Goal: Transaction & Acquisition: Obtain resource

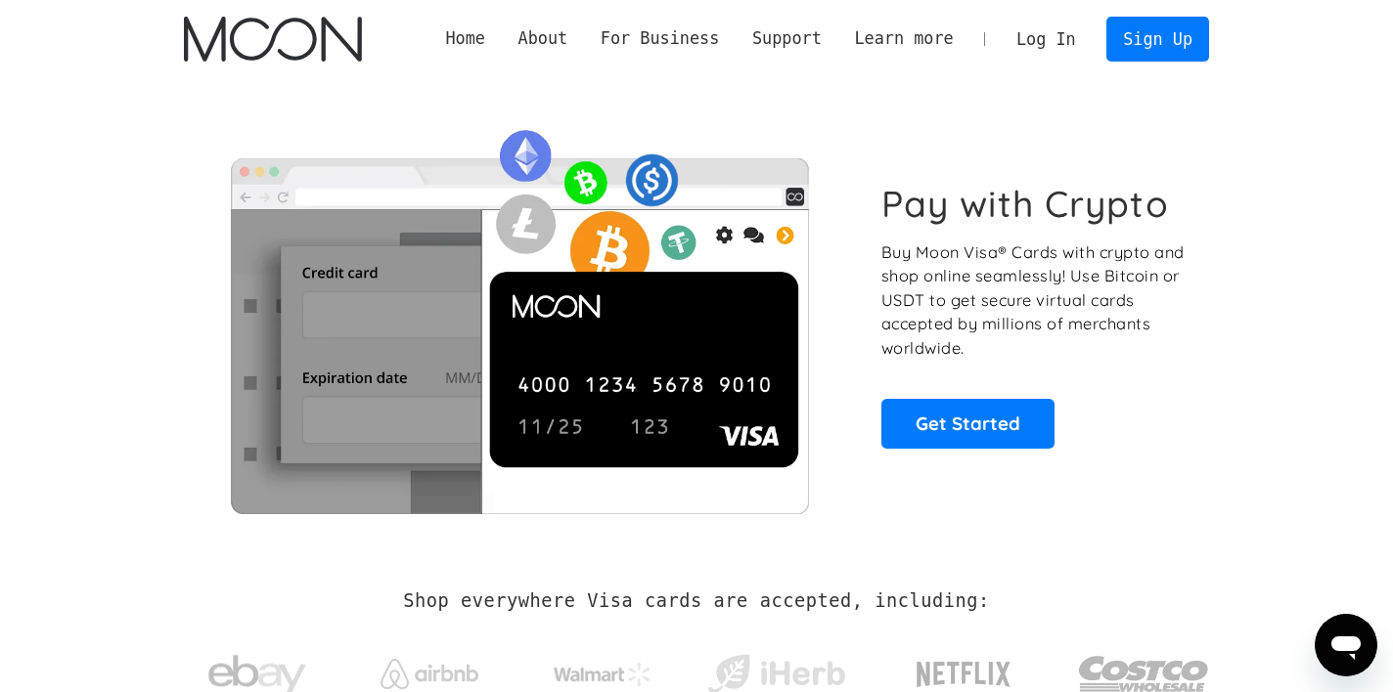
click at [1046, 42] on link "Log In" at bounding box center [1046, 39] width 92 height 43
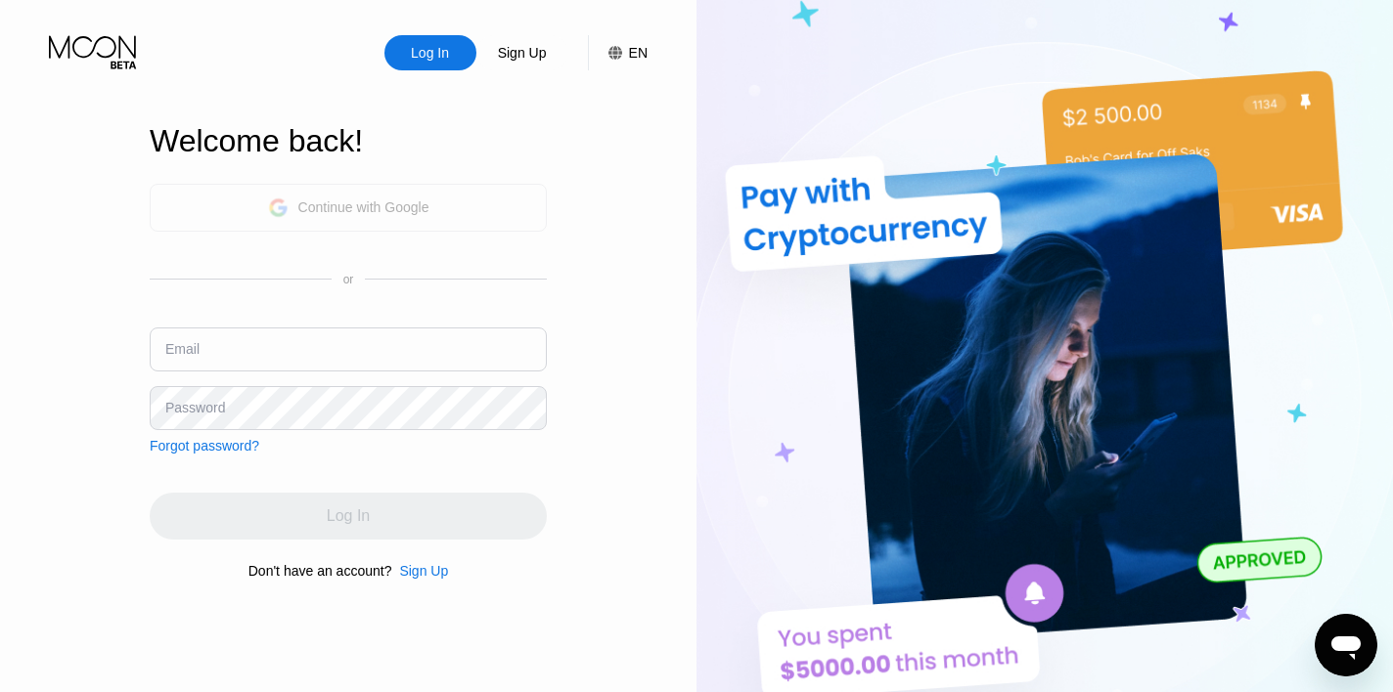
click at [379, 206] on div "Continue with Google" at bounding box center [363, 208] width 131 height 16
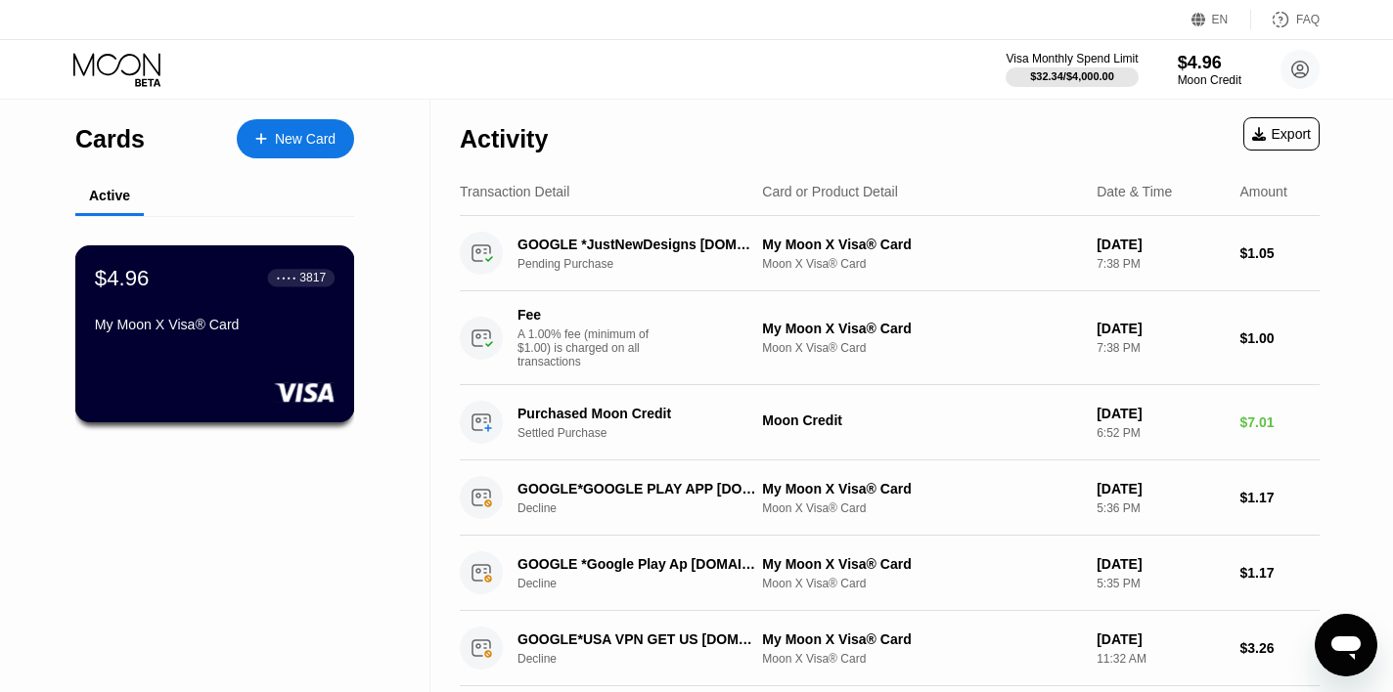
click at [197, 330] on div "My Moon X Visa® Card" at bounding box center [215, 325] width 240 height 16
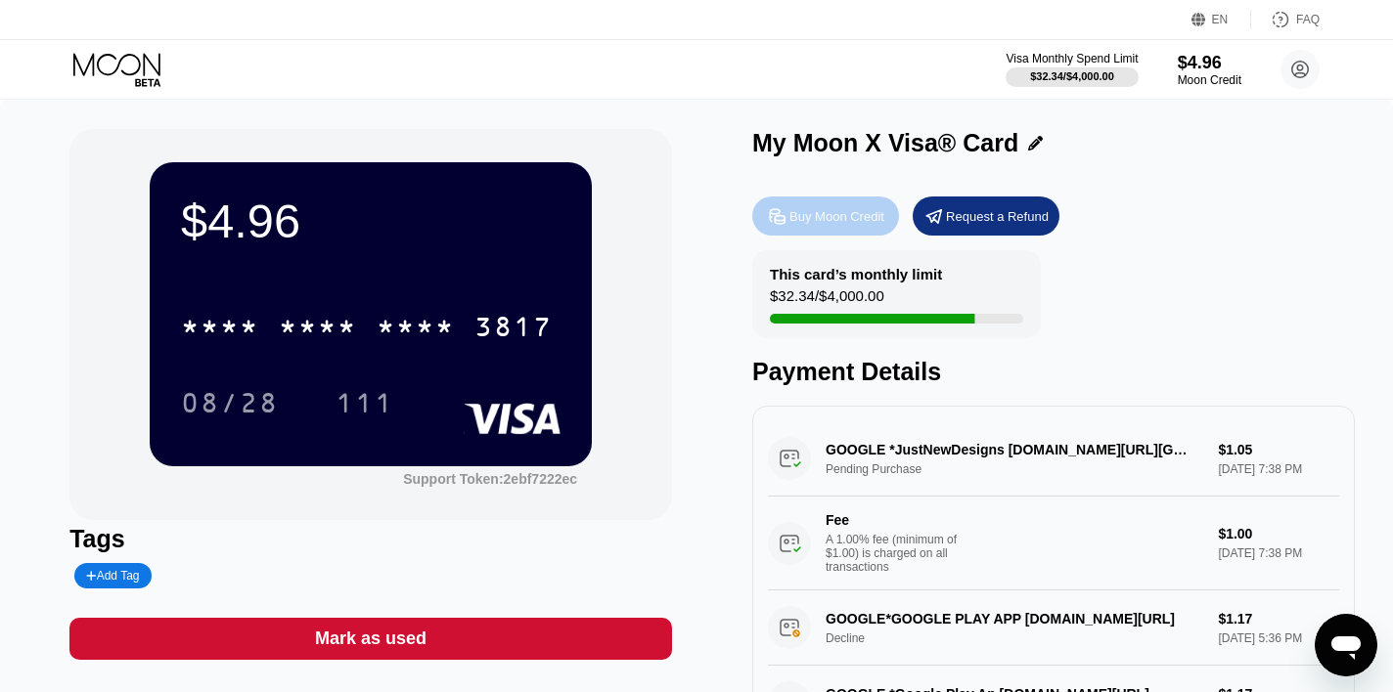
click at [798, 213] on div "Buy Moon Credit" at bounding box center [836, 216] width 95 height 17
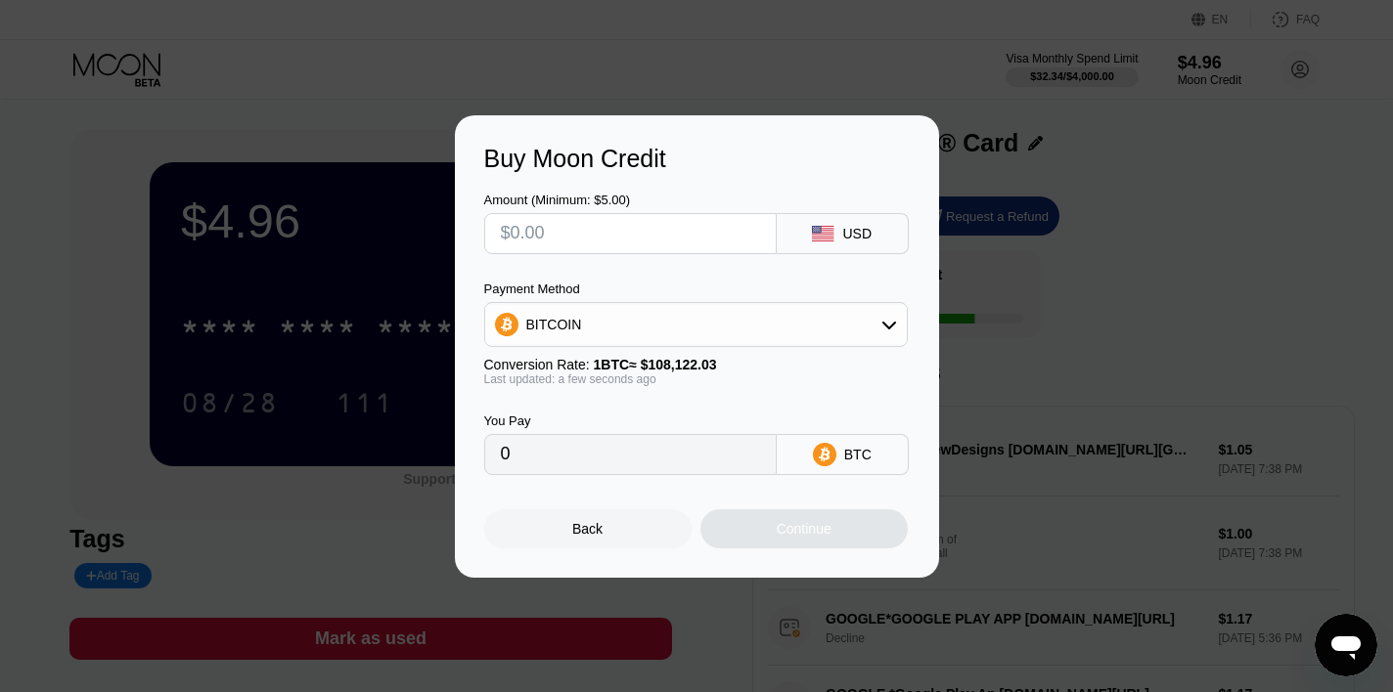
click at [809, 331] on div "BITCOIN" at bounding box center [696, 324] width 422 height 39
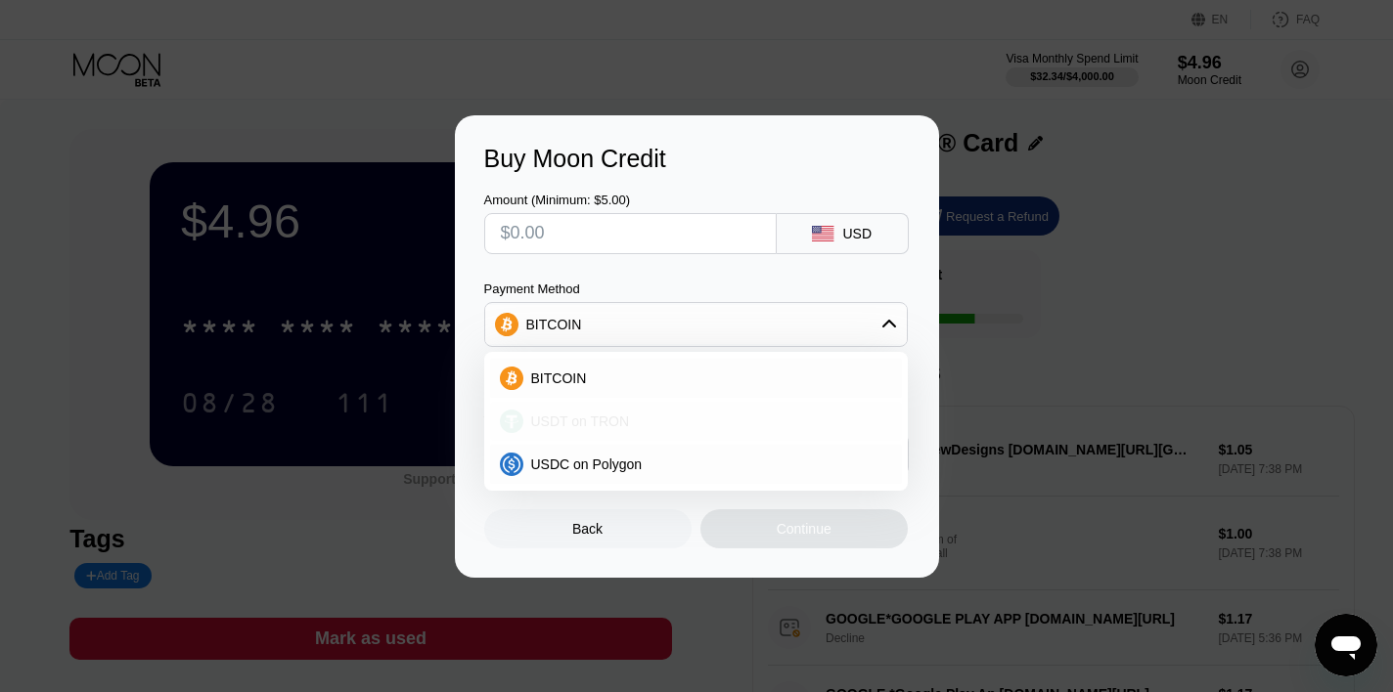
click at [632, 410] on div "USDT on TRON" at bounding box center [696, 421] width 412 height 39
type input "0.00"
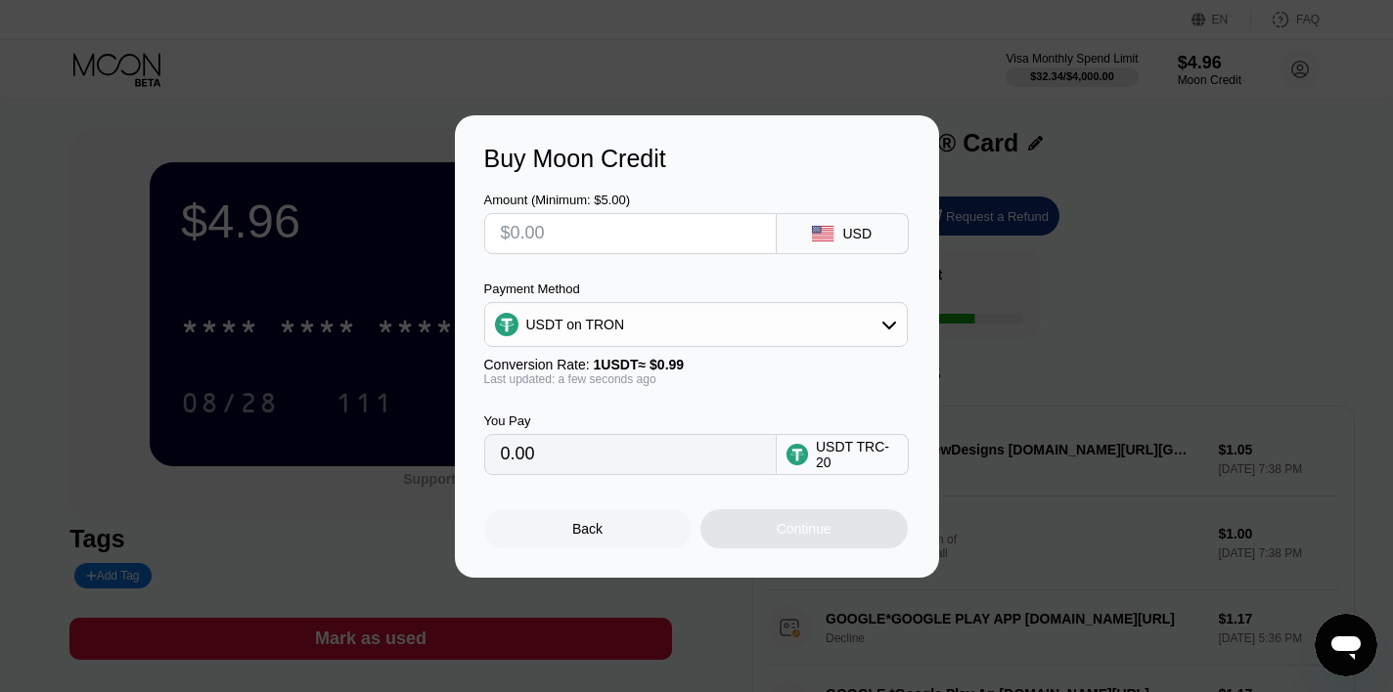
click at [573, 213] on div at bounding box center [630, 233] width 292 height 41
click at [573, 222] on input "text" at bounding box center [630, 233] width 259 height 39
type input "$9"
type input "9.09"
type input "$9.3"
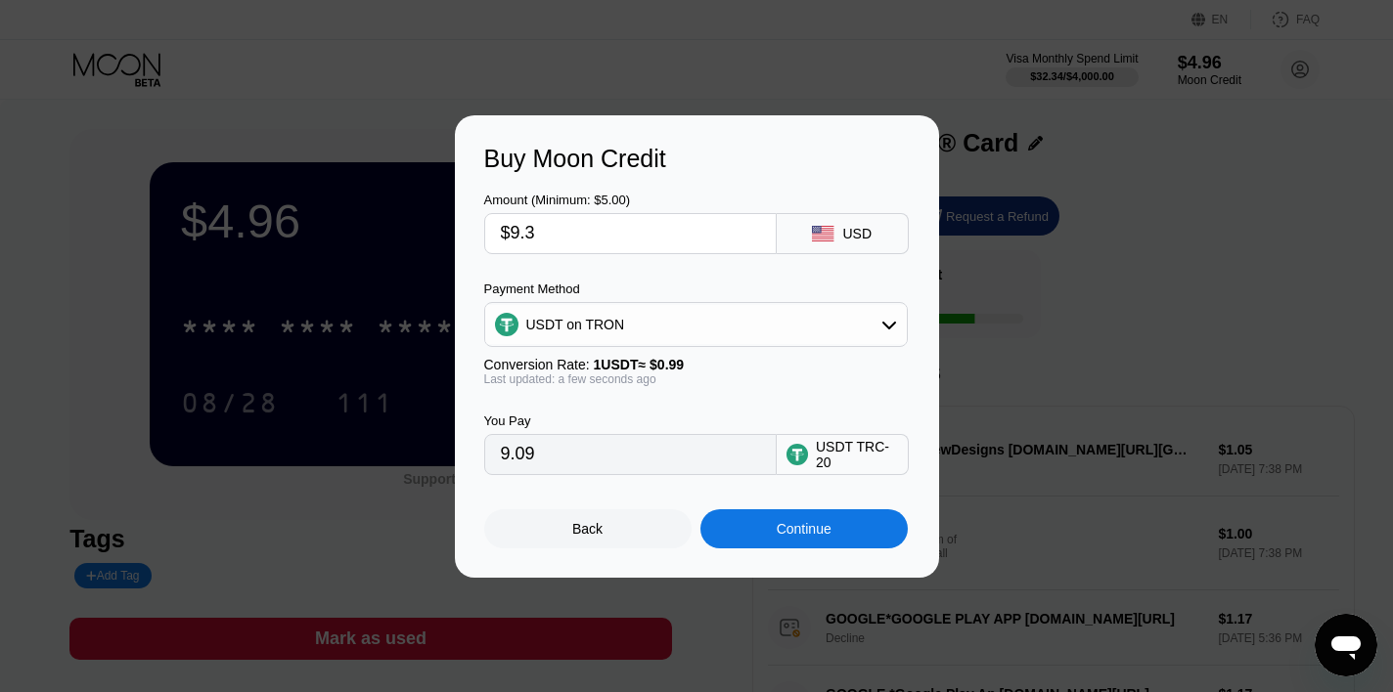
type input "9.39"
type input "$9."
type input "9.09"
type input "$9.3"
type input "9.39"
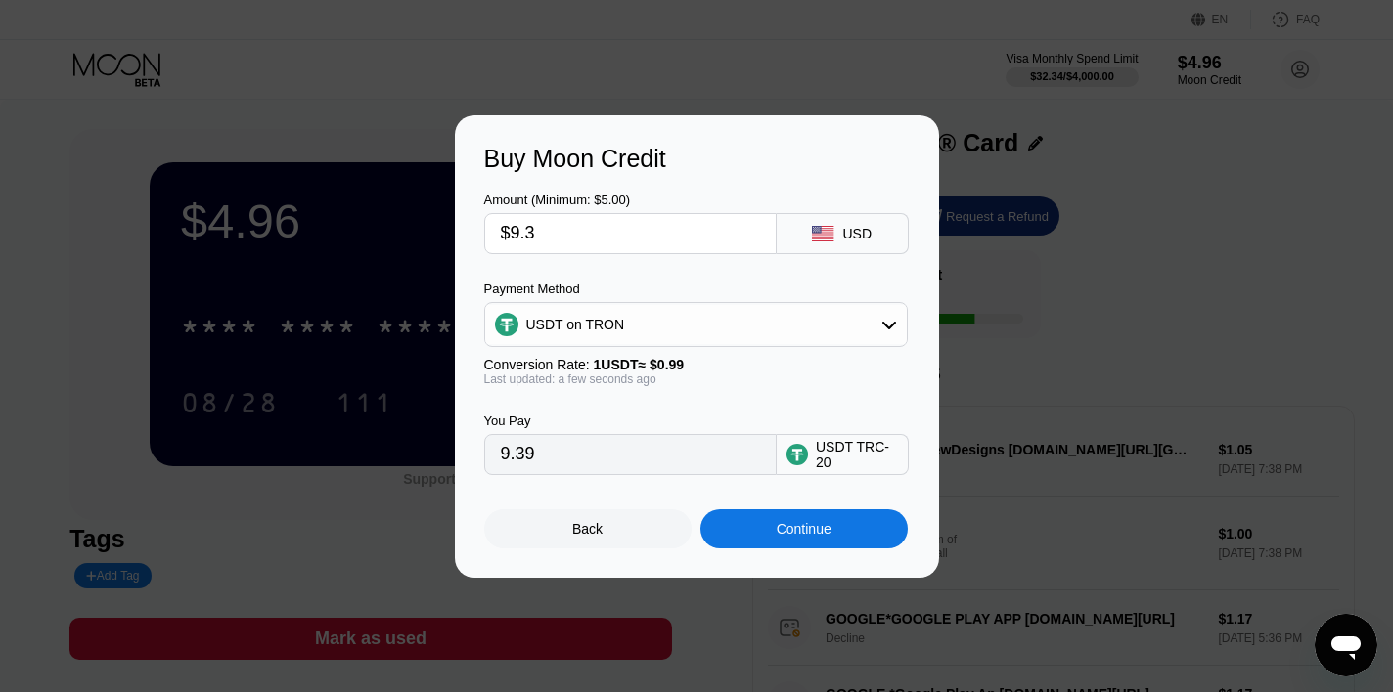
type input "$9."
type input "9.09"
type input "$9"
type input "0.00"
type input "$1"
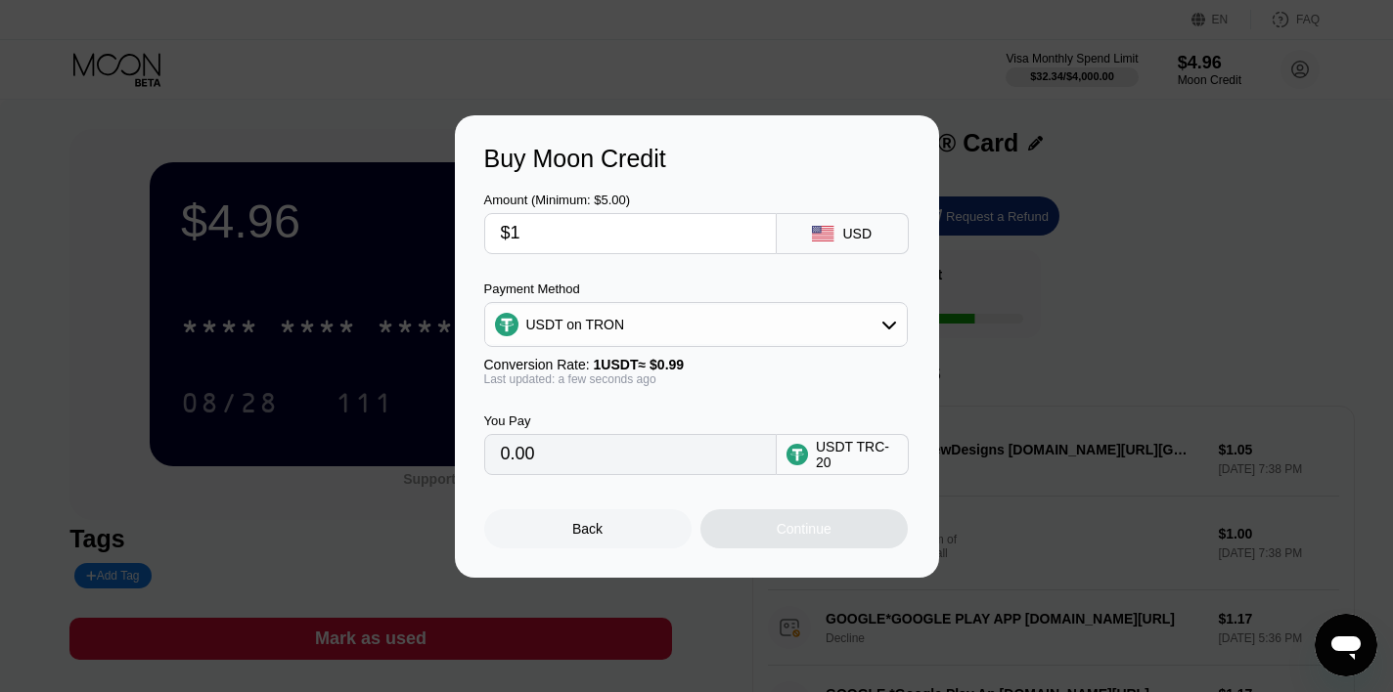
type input "1.01"
type input "$10"
type input "10.10"
type input "$10.3"
type input "10.40"
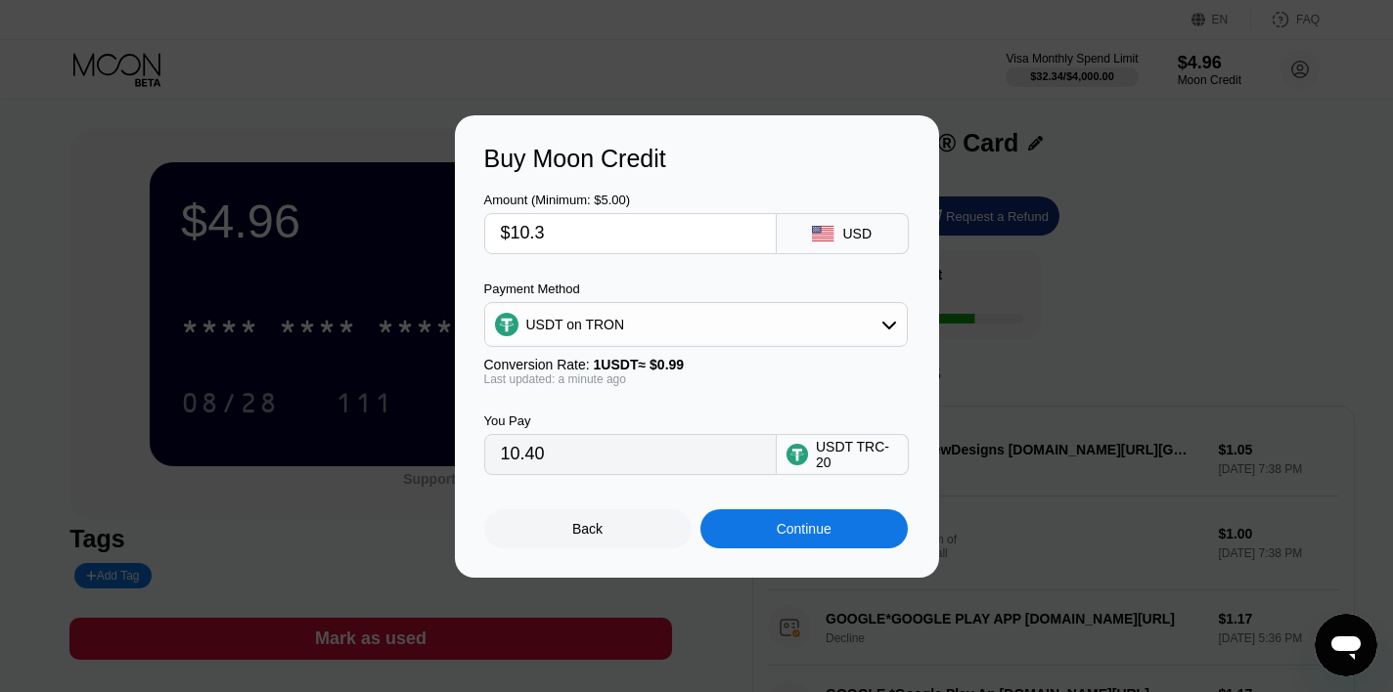
type input "$10."
type input "10.10"
type input "$10.2"
type input "10.30"
type input "$10.2"
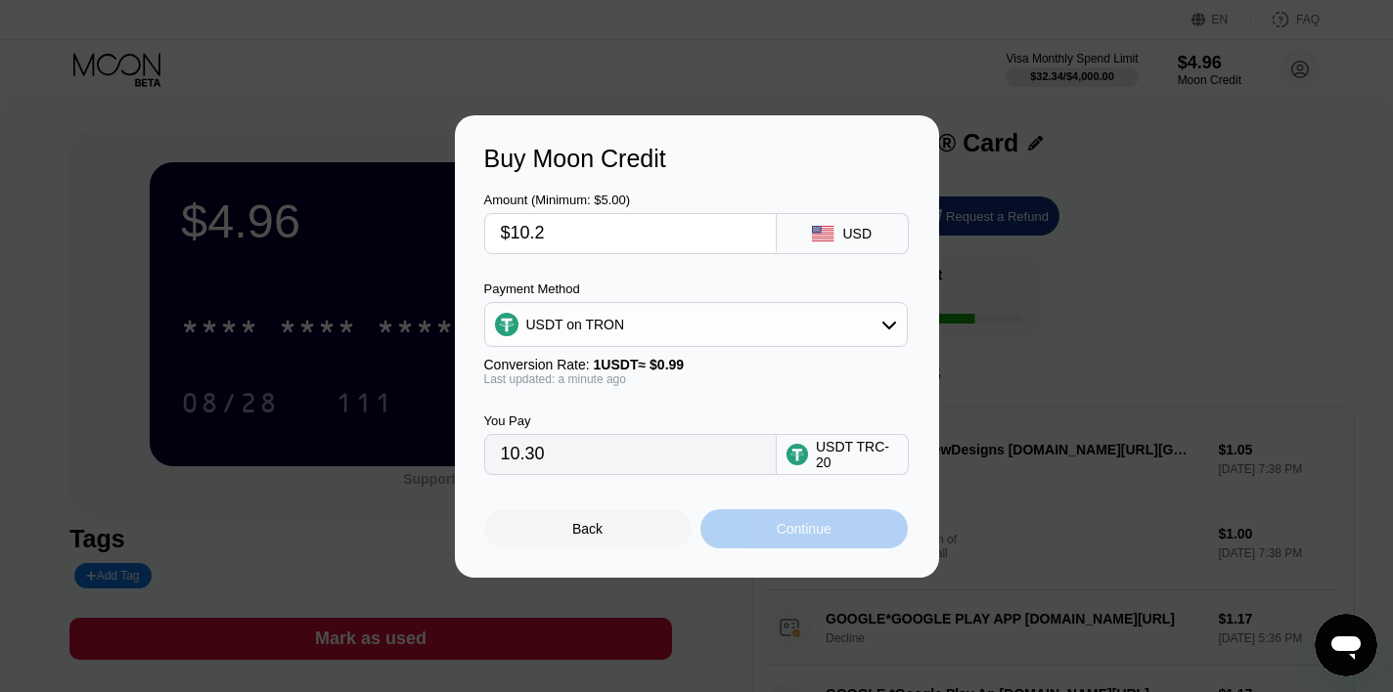
click at [824, 533] on div "Continue" at bounding box center [804, 529] width 55 height 16
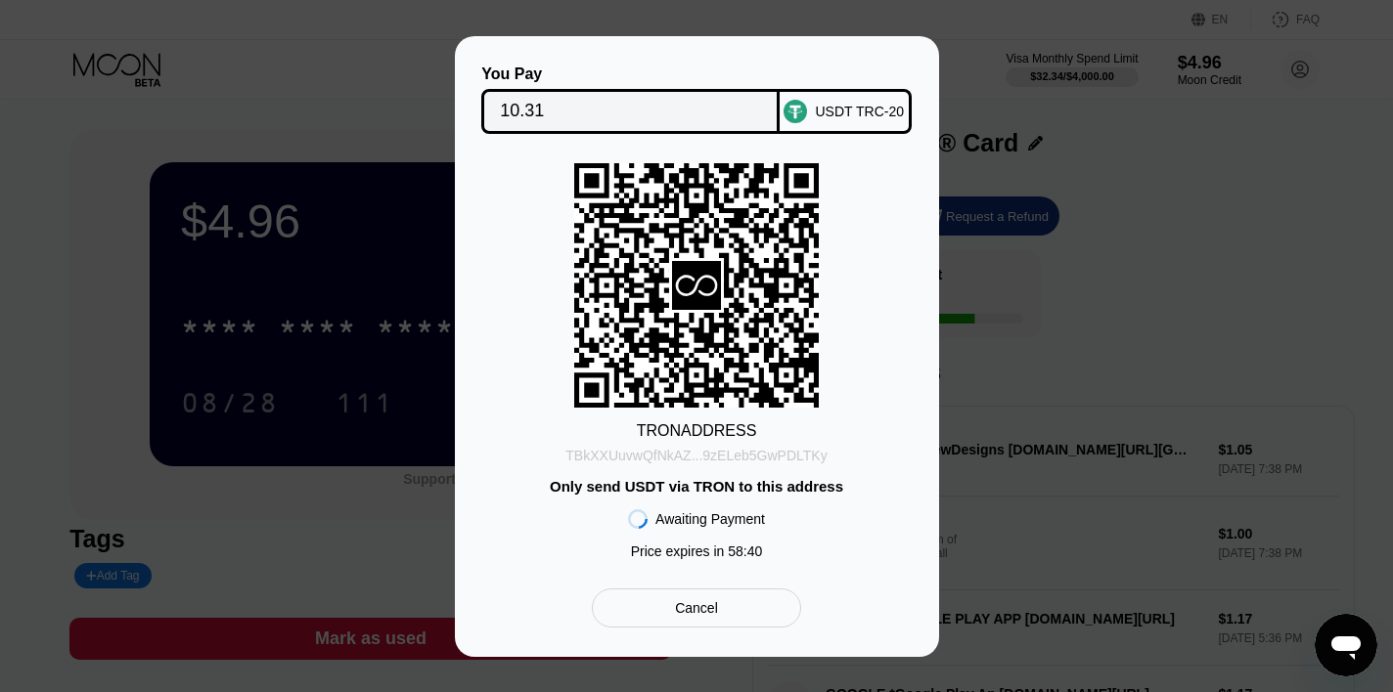
click at [753, 454] on div "TBkXXUuvwQfNkAZ...9zELeb5GwPDLTKy" at bounding box center [695, 456] width 261 height 16
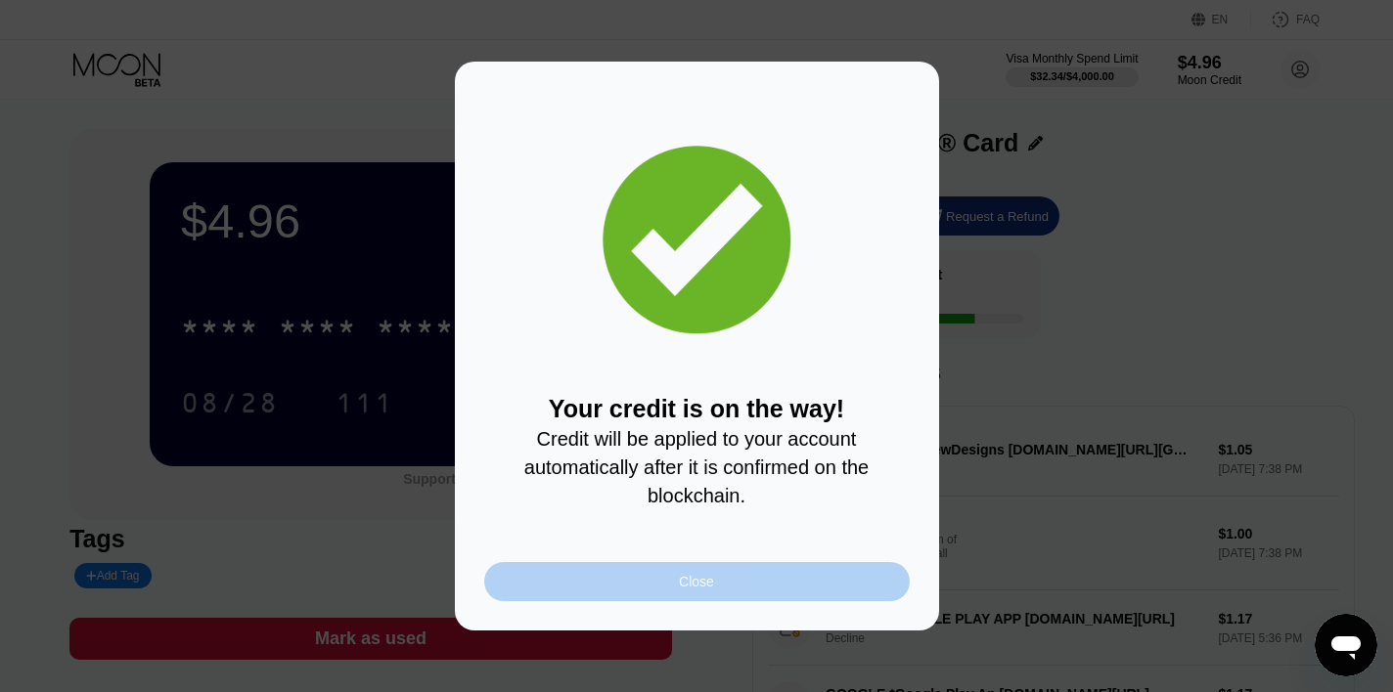
click at [728, 588] on div "Close" at bounding box center [696, 581] width 425 height 39
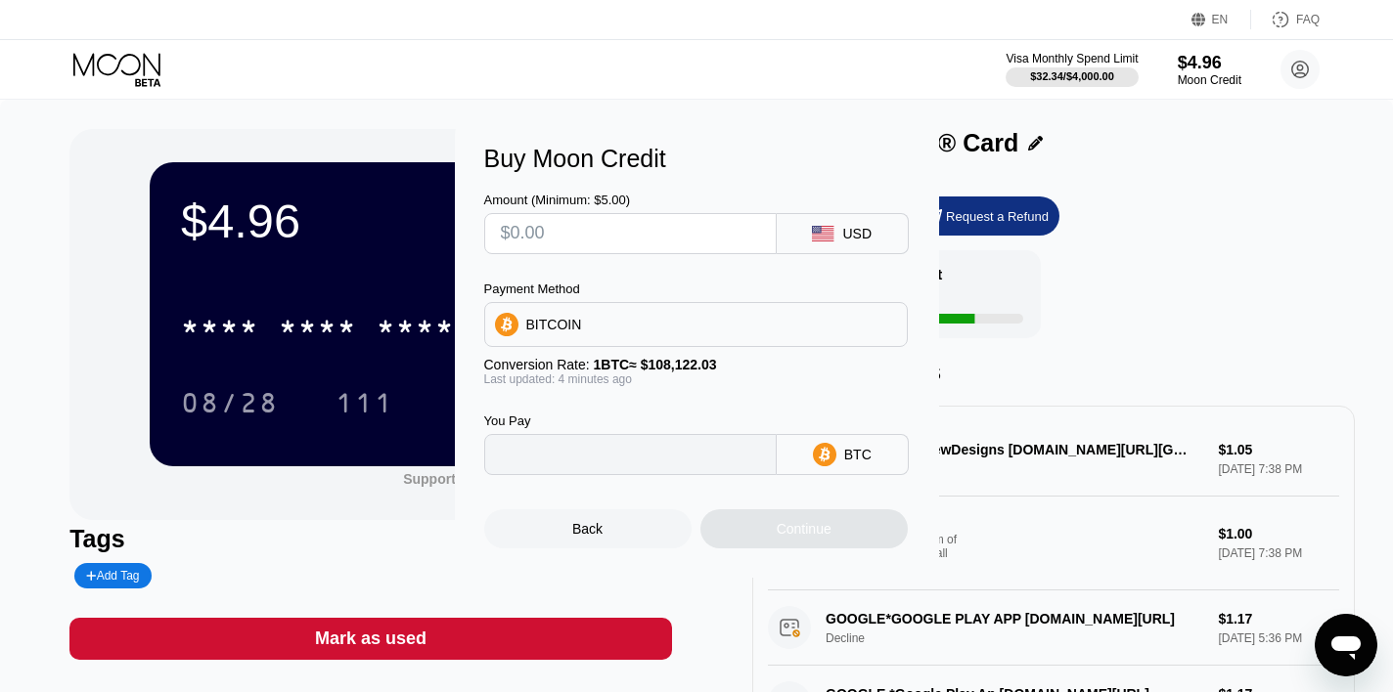
type input "0"
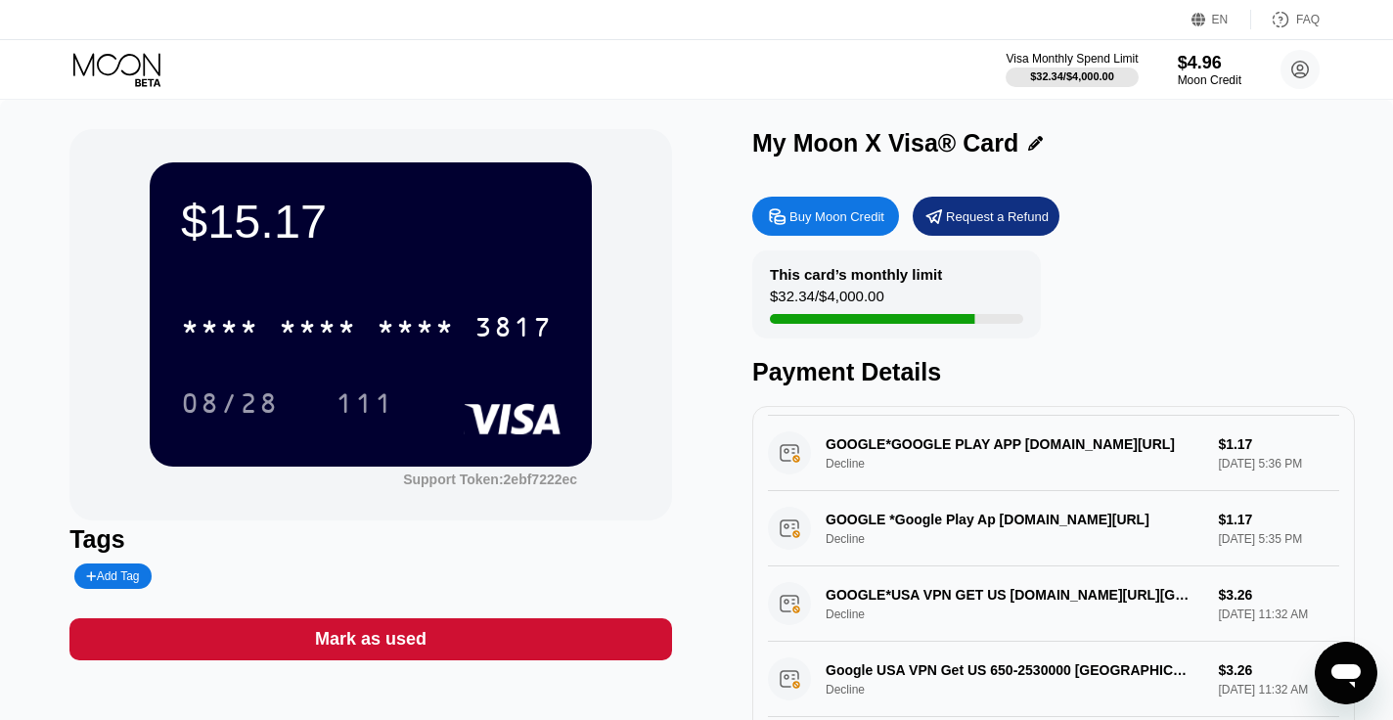
scroll to position [196, 0]
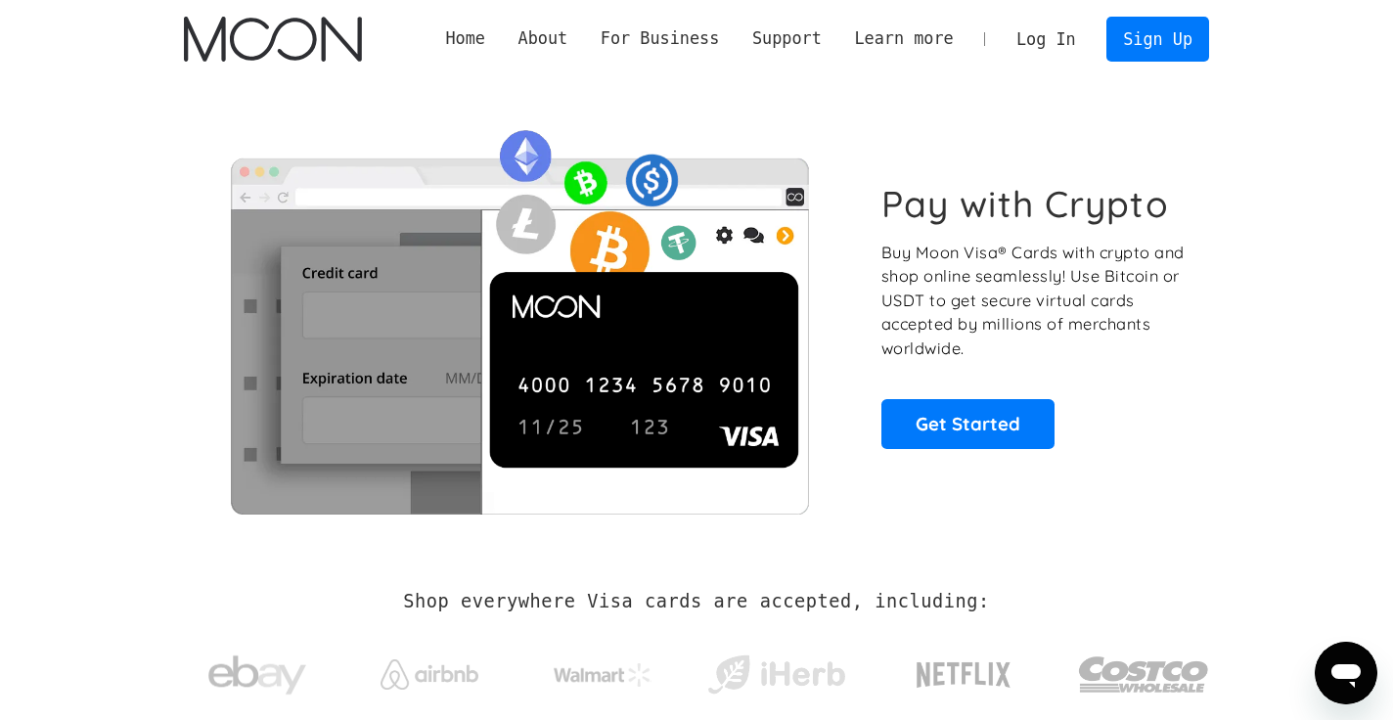
click at [1057, 32] on link "Log In" at bounding box center [1046, 39] width 92 height 43
